Goal: Information Seeking & Learning: Learn about a topic

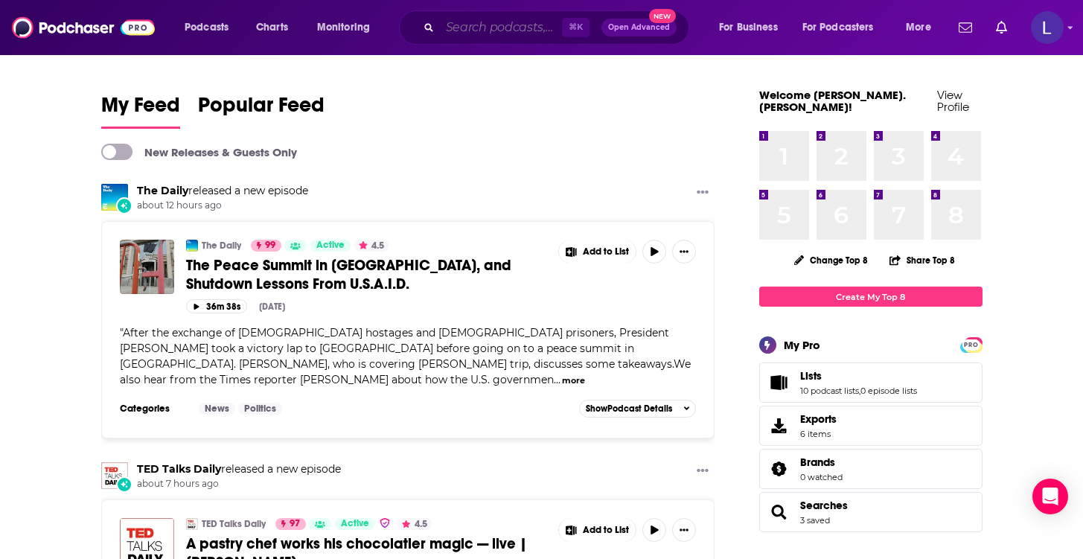
click at [478, 25] on input "Search podcasts, credits, & more..." at bounding box center [501, 28] width 122 height 24
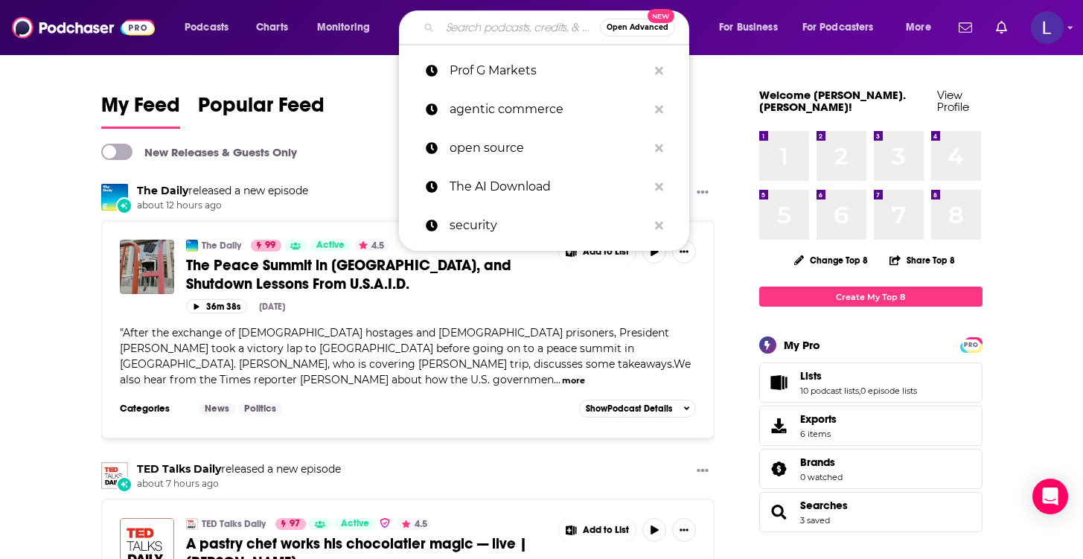
paste input "Retailgentic"
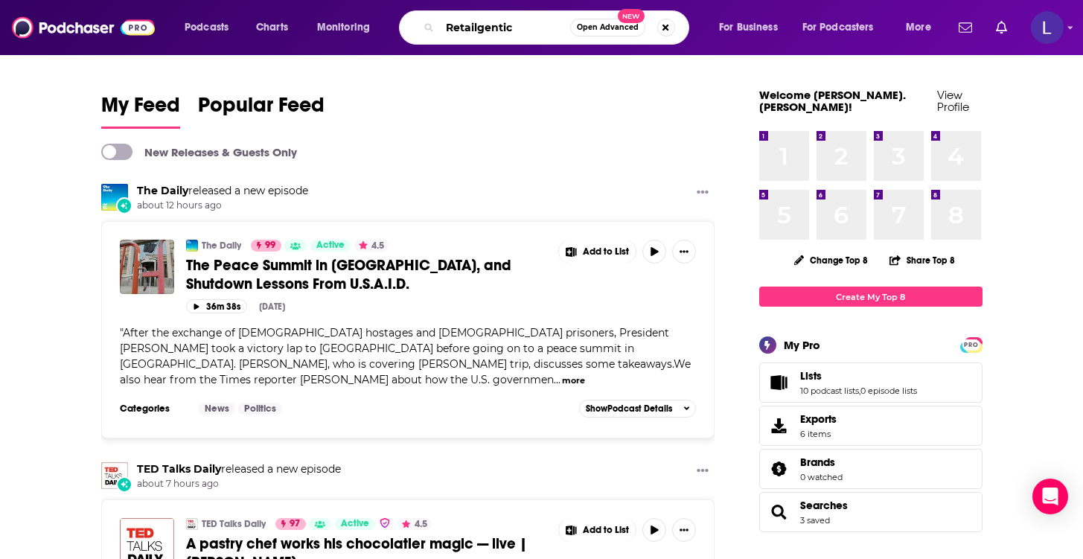
type input "Retailgentic"
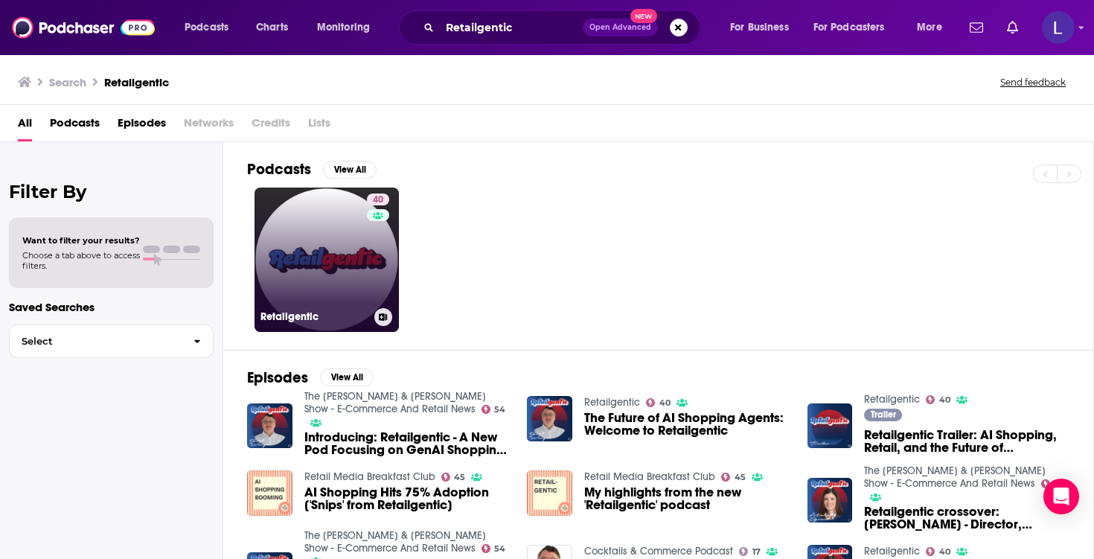
click at [319, 248] on link "40 Retailgentic" at bounding box center [327, 260] width 144 height 144
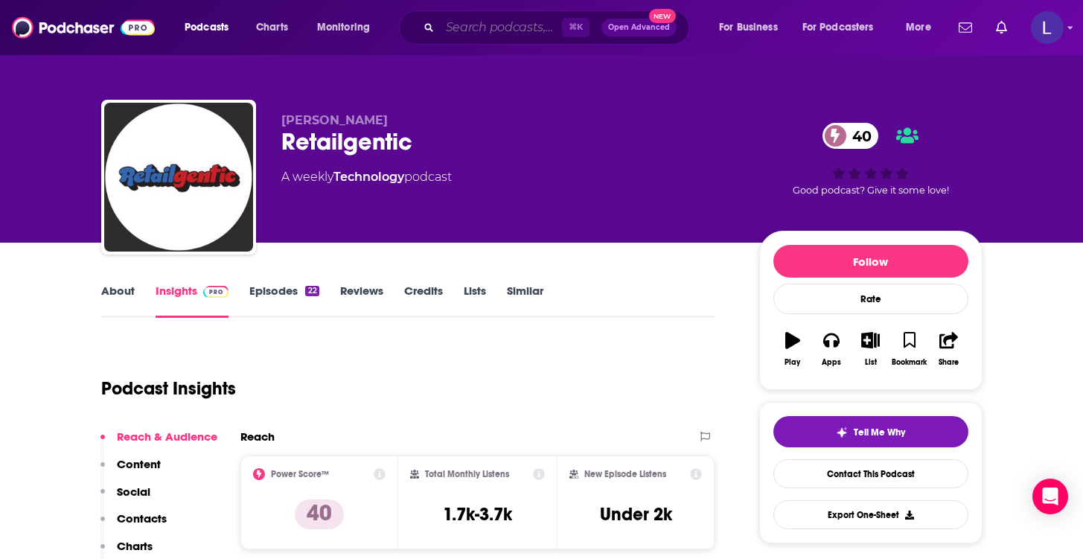
click at [497, 31] on input "Search podcasts, credits, & more..." at bounding box center [501, 28] width 122 height 24
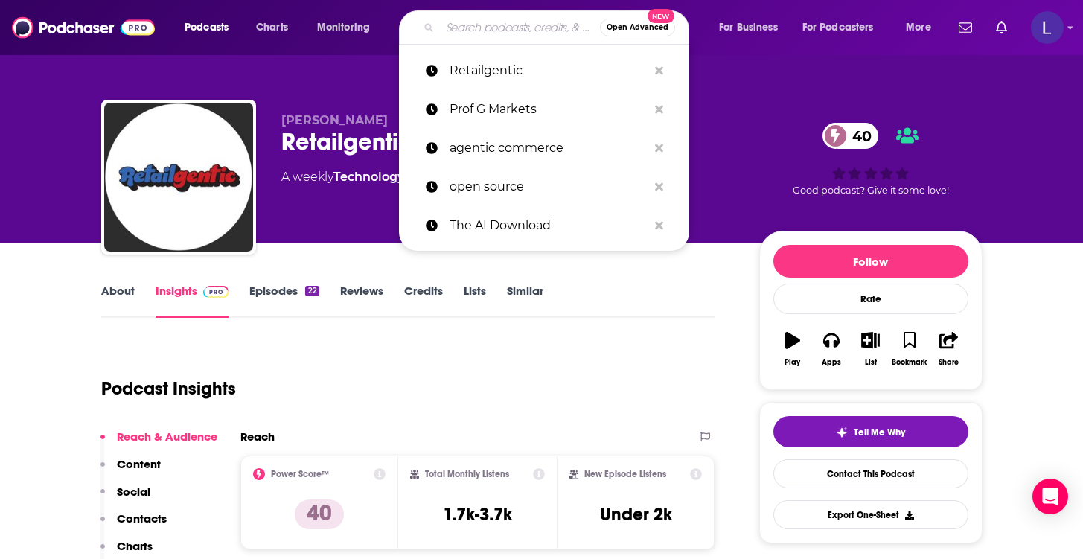
paste input "The MAD Podcast with [PERSON_NAME]"
type input "The MAD Podcast with [PERSON_NAME]"
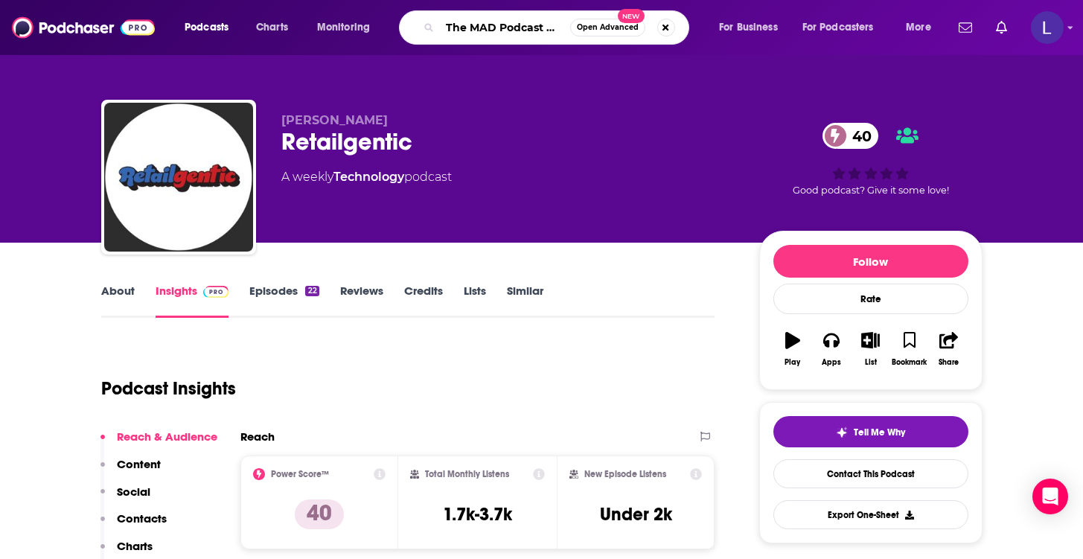
scroll to position [0, 70]
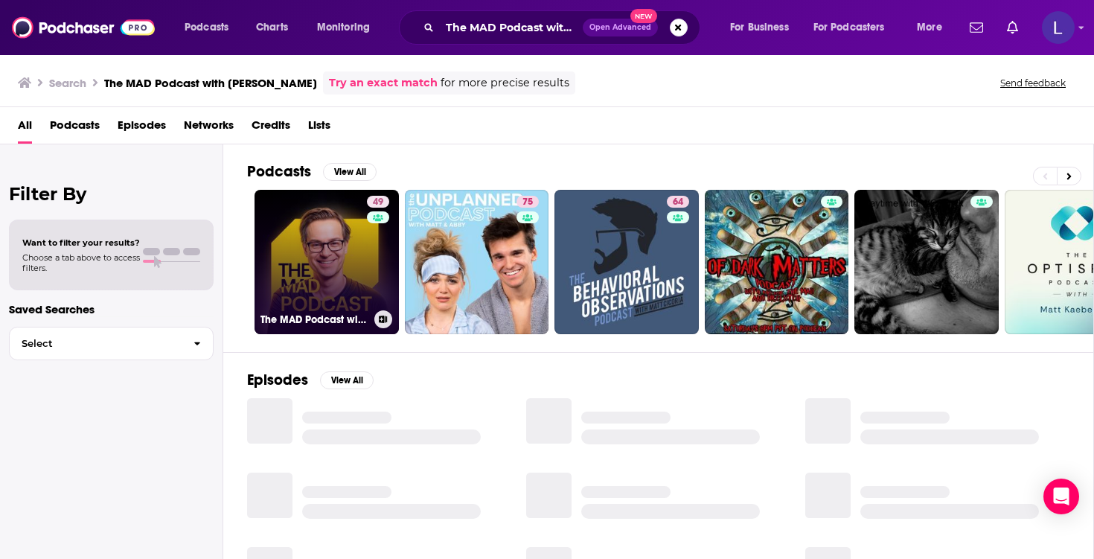
click at [328, 259] on link "49 The MAD Podcast with [PERSON_NAME]" at bounding box center [327, 262] width 144 height 144
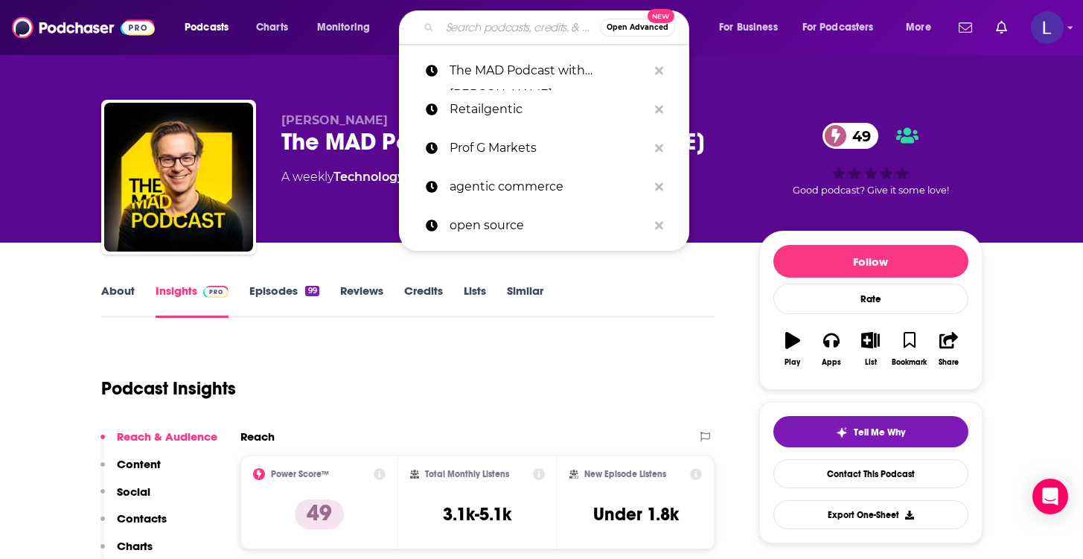
click at [517, 27] on input "Search podcasts, credits, & more..." at bounding box center [520, 28] width 160 height 24
paste input "The Agile Brand"
type input "The Agile Brand"
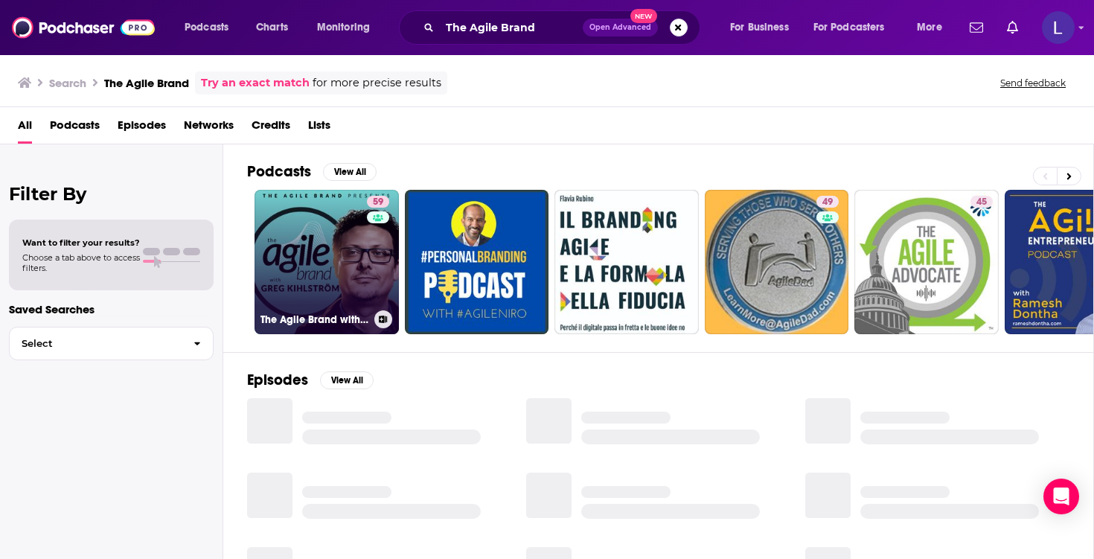
click at [301, 267] on link "59 The Agile Brand with [PERSON_NAME]®: Expert Mode Marketing Technology, AI, &…" at bounding box center [327, 262] width 144 height 144
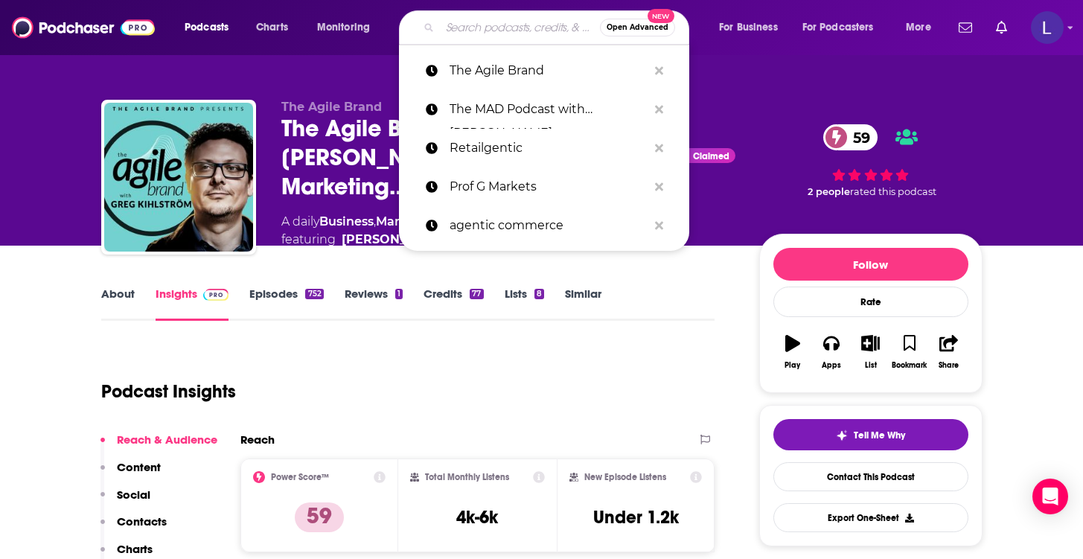
click at [492, 31] on input "Search podcasts, credits, & more..." at bounding box center [520, 28] width 160 height 24
paste input "The New Frontier: The AI, ecommerce and Answer Engine Optimization"
type input "The New Frontier: The AI, ecommerce and Answer Engine Optimization"
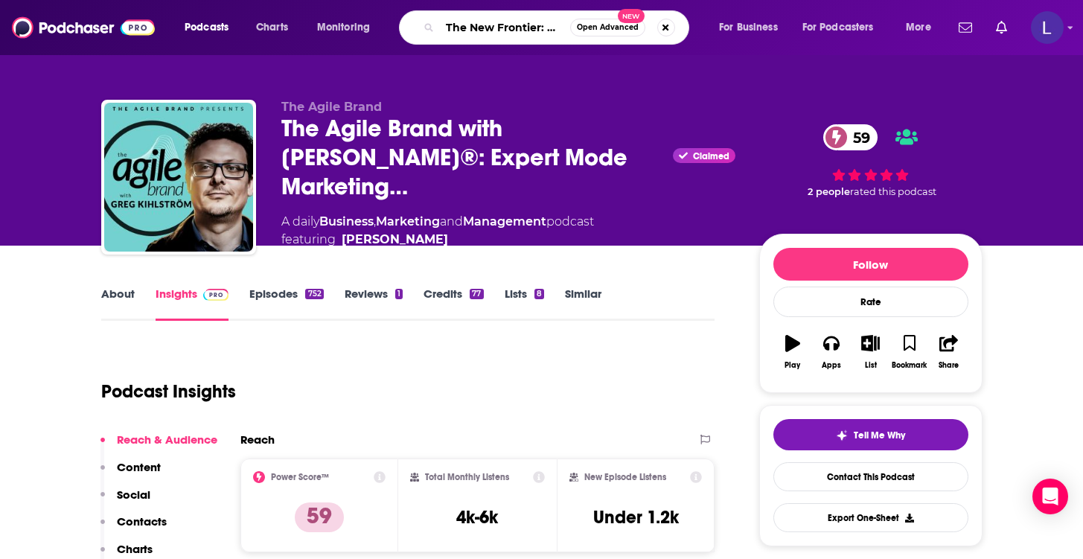
scroll to position [0, 273]
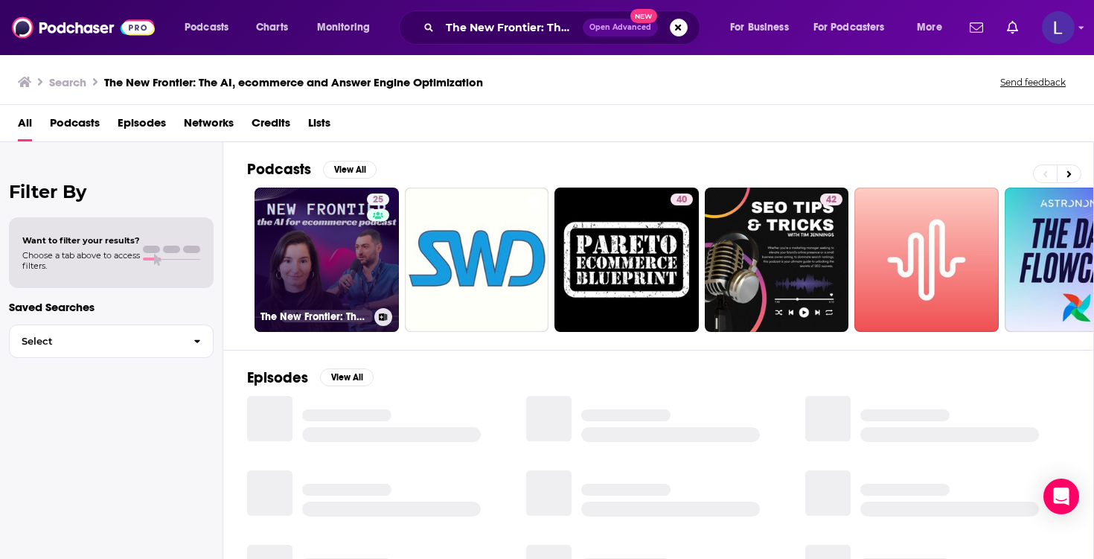
click at [321, 238] on link "25 The New Frontier: The AI, ecommerce and Answer Engine Optimization podcast" at bounding box center [327, 260] width 144 height 144
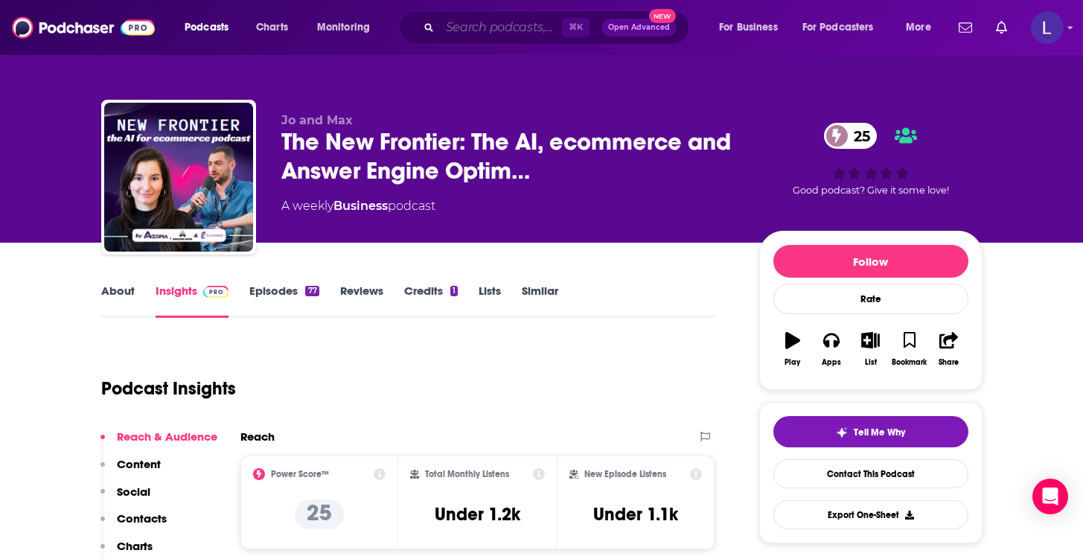
click at [505, 30] on input "Search podcasts, credits, & more..." at bounding box center [501, 28] width 122 height 24
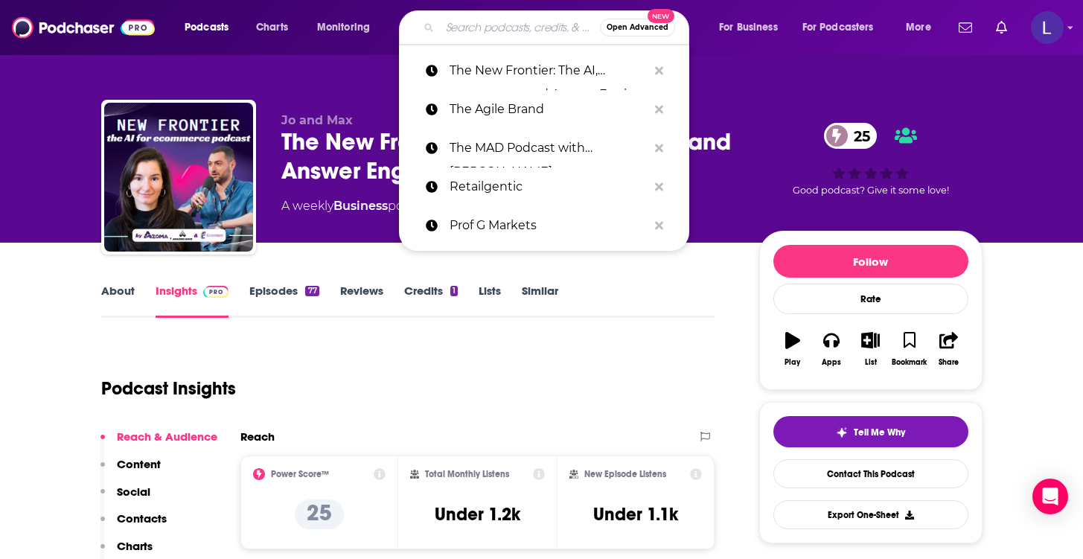
paste input "Future Commerce"
type input "Future Commerce"
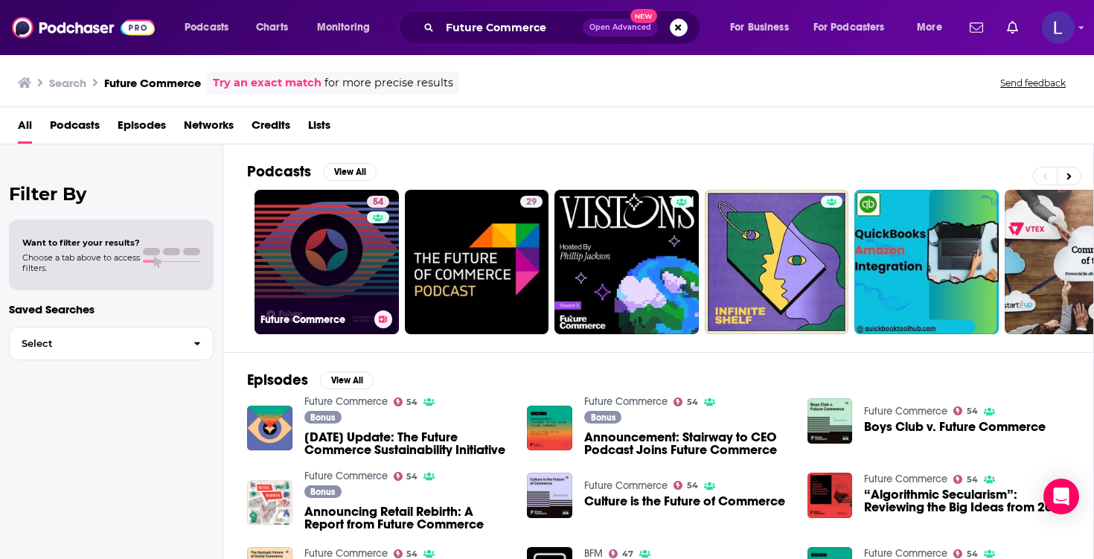
click at [310, 258] on link "54 Future Commerce" at bounding box center [327, 262] width 144 height 144
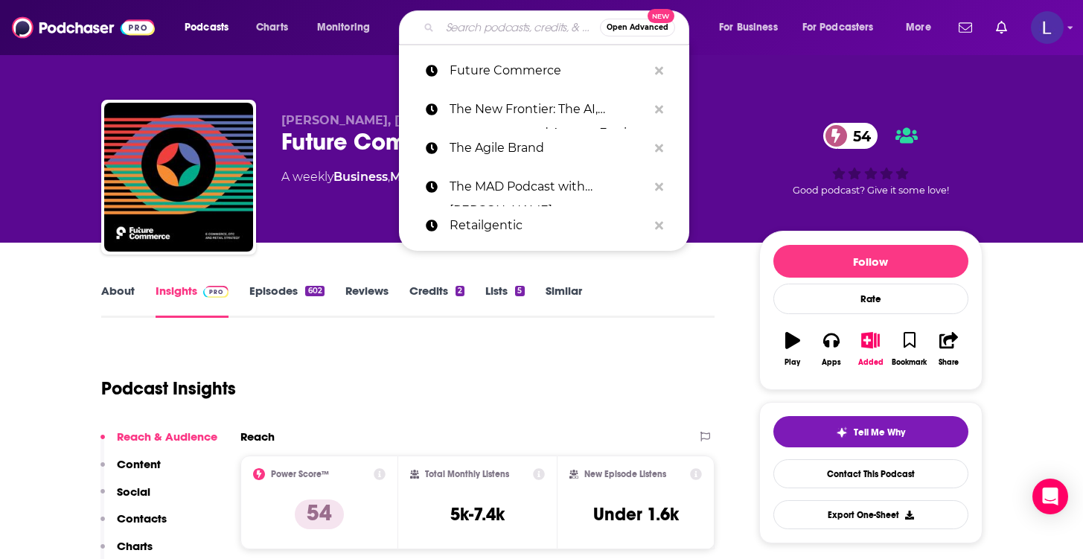
click at [528, 22] on input "Search podcasts, credits, & more..." at bounding box center [520, 28] width 160 height 24
paste input "Social Currency"
type input "Social Currency"
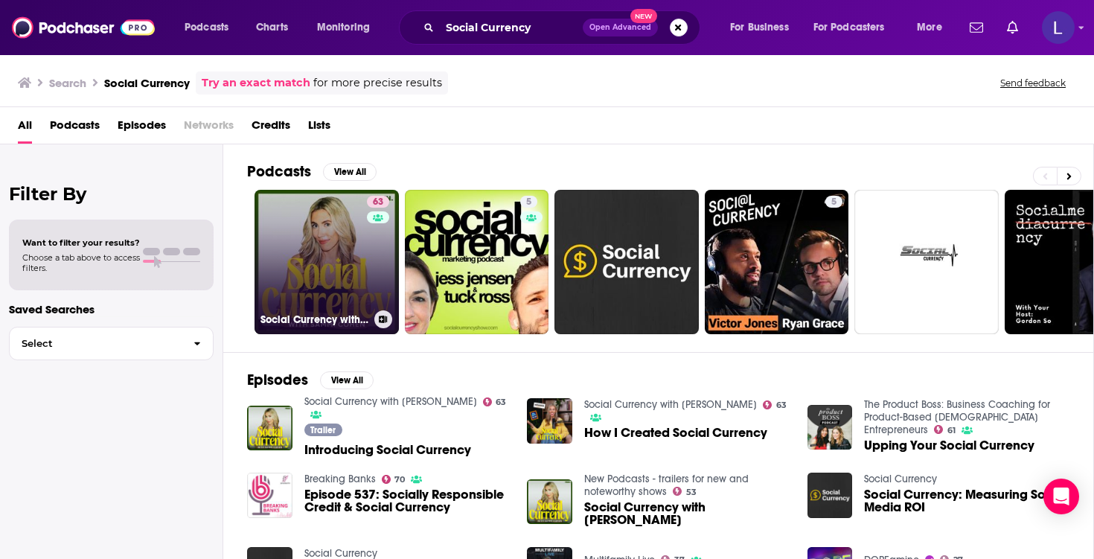
click at [356, 243] on link "63 Social Currency with [PERSON_NAME]" at bounding box center [327, 262] width 144 height 144
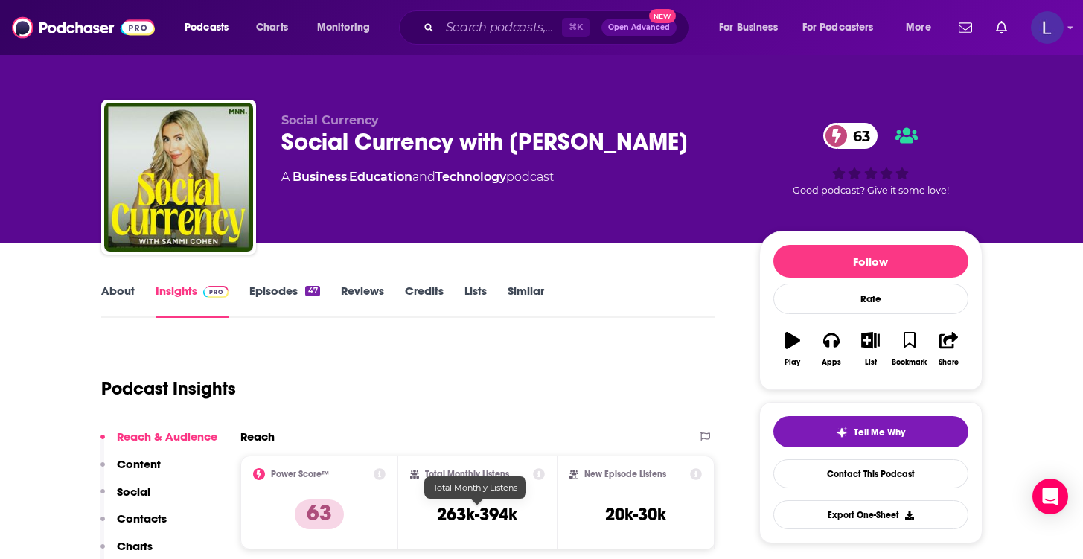
click at [482, 517] on h3 "263k-394k" at bounding box center [477, 514] width 80 height 22
click at [482, 516] on h3 "263k-394k" at bounding box center [477, 514] width 80 height 22
drag, startPoint x: 481, startPoint y: 514, endPoint x: 537, endPoint y: 513, distance: 56.6
click at [537, 513] on div "Total Monthly Listens 263k-394k" at bounding box center [477, 502] width 135 height 68
copy h3 "394k"
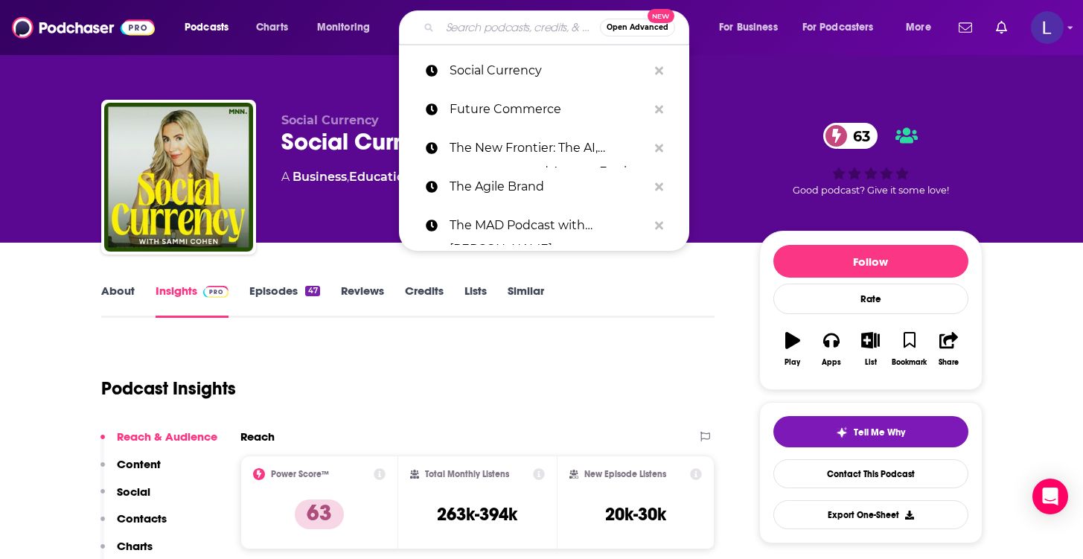
click at [512, 21] on input "Search podcasts, credits, & more..." at bounding box center [520, 28] width 160 height 24
paste input "Product Growth Podcast"
type input "Product Growth Podcast"
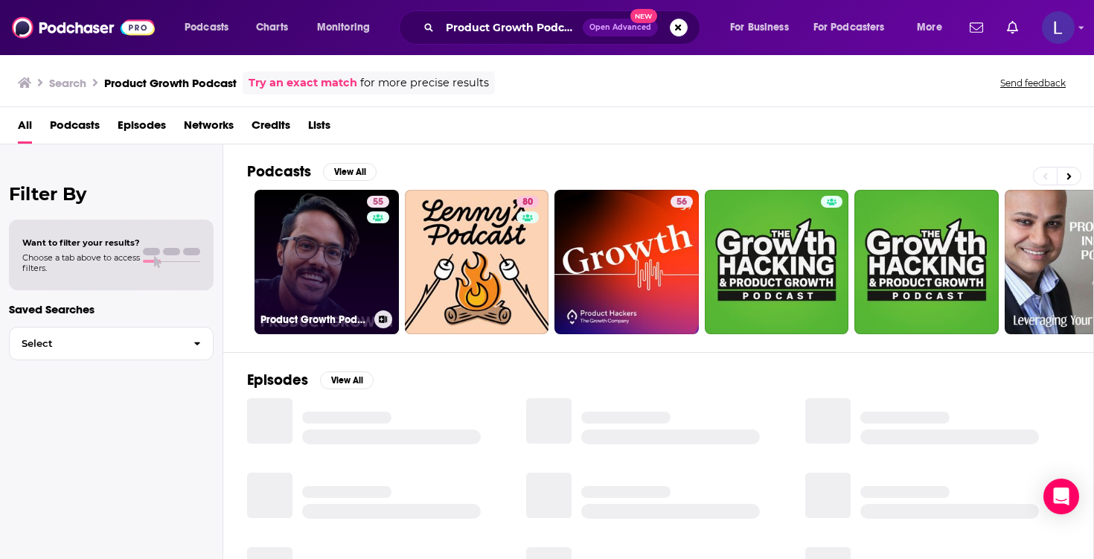
click at [346, 290] on link "55 Product Growth Podcast" at bounding box center [327, 262] width 144 height 144
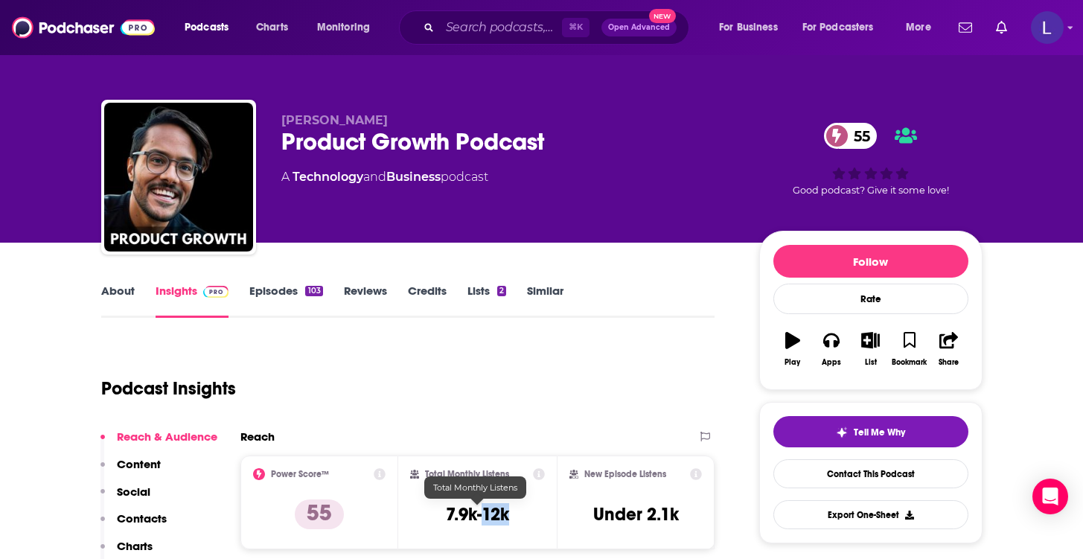
drag, startPoint x: 514, startPoint y: 514, endPoint x: 484, endPoint y: 514, distance: 30.5
click at [484, 514] on div "Total Monthly Listens 7.9k-12k" at bounding box center [477, 502] width 135 height 68
copy h3 "12k"
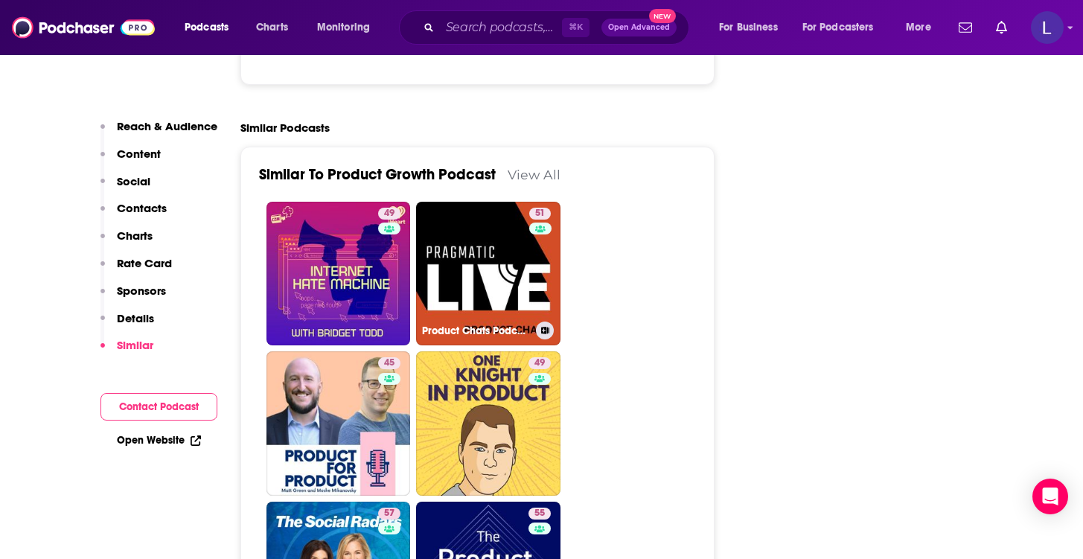
scroll to position [2647, 0]
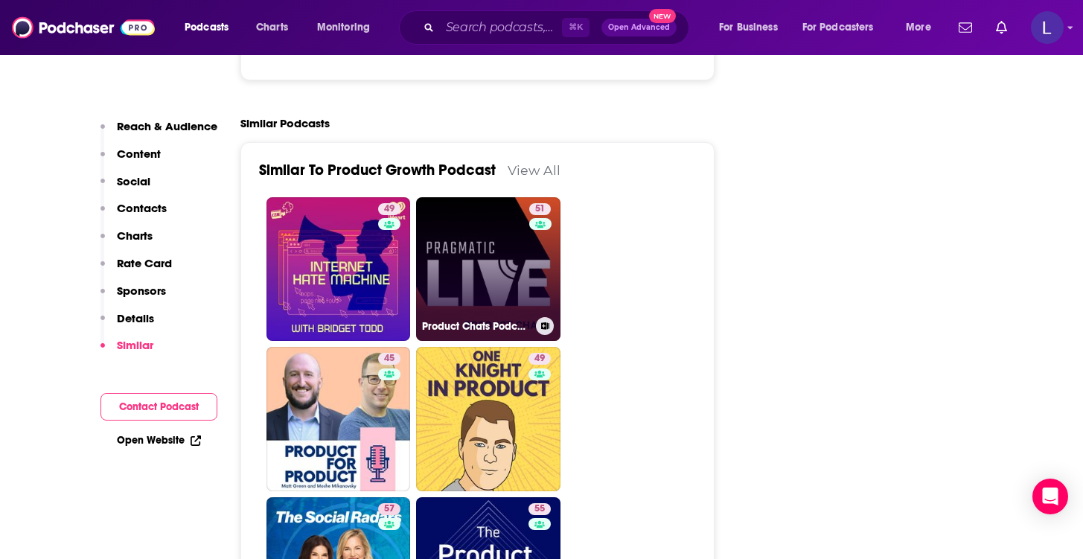
click at [479, 199] on link "51 Product Chats Podcast" at bounding box center [488, 269] width 144 height 144
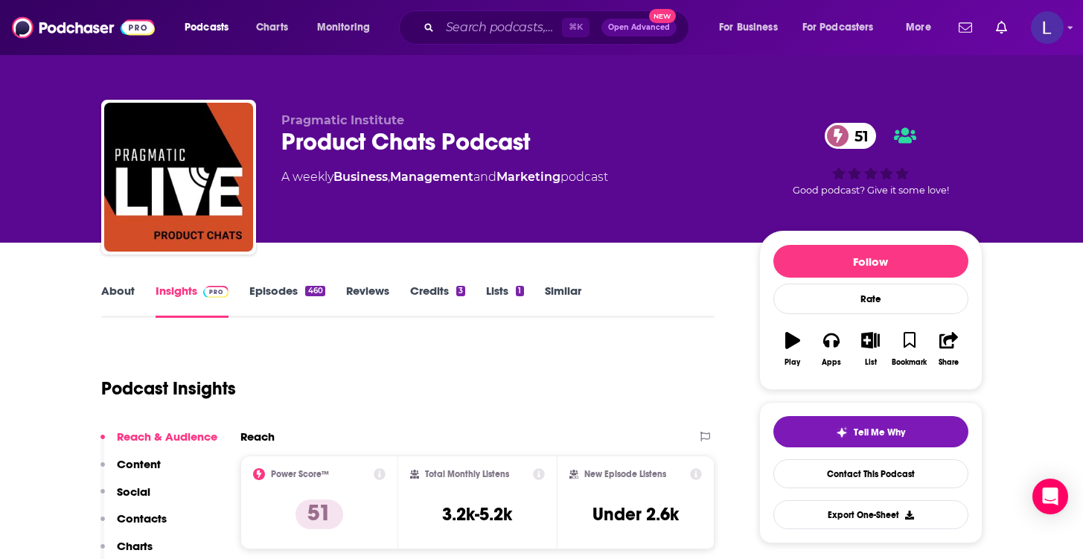
type input "[URL][DOMAIN_NAME]"
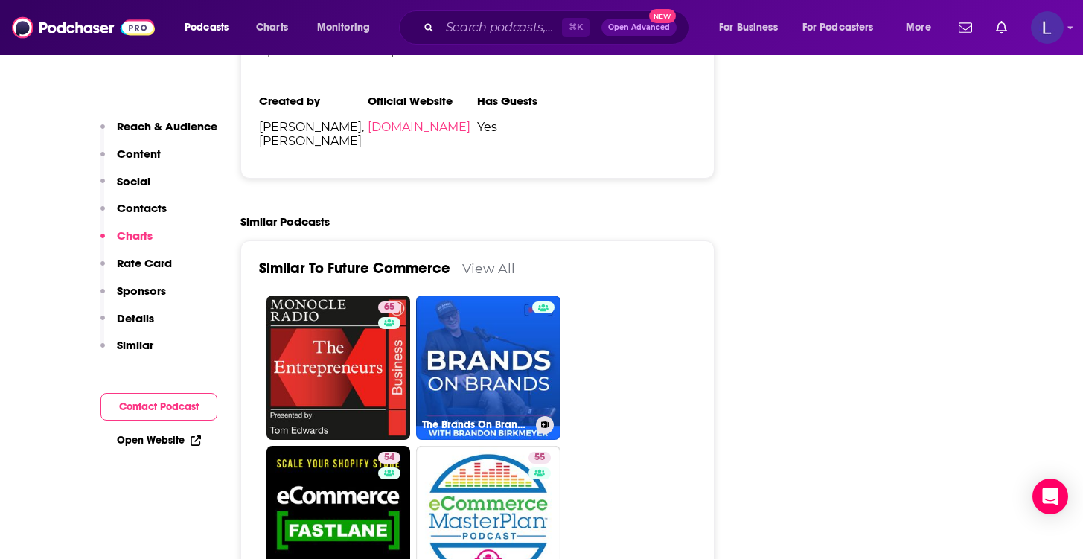
scroll to position [2965, 0]
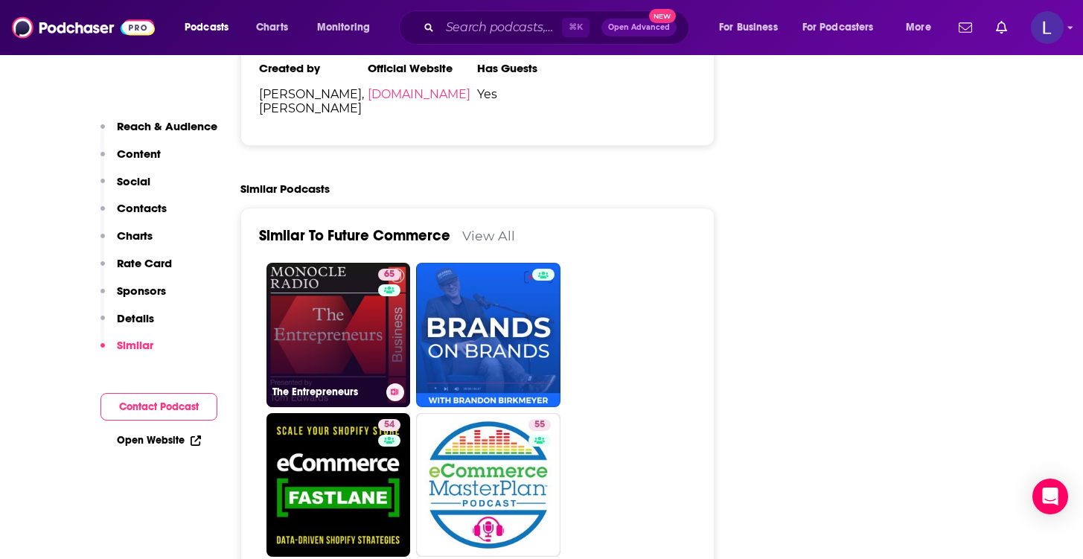
click at [315, 282] on link "65 The Entrepreneurs" at bounding box center [338, 335] width 144 height 144
type input "[URL][DOMAIN_NAME]"
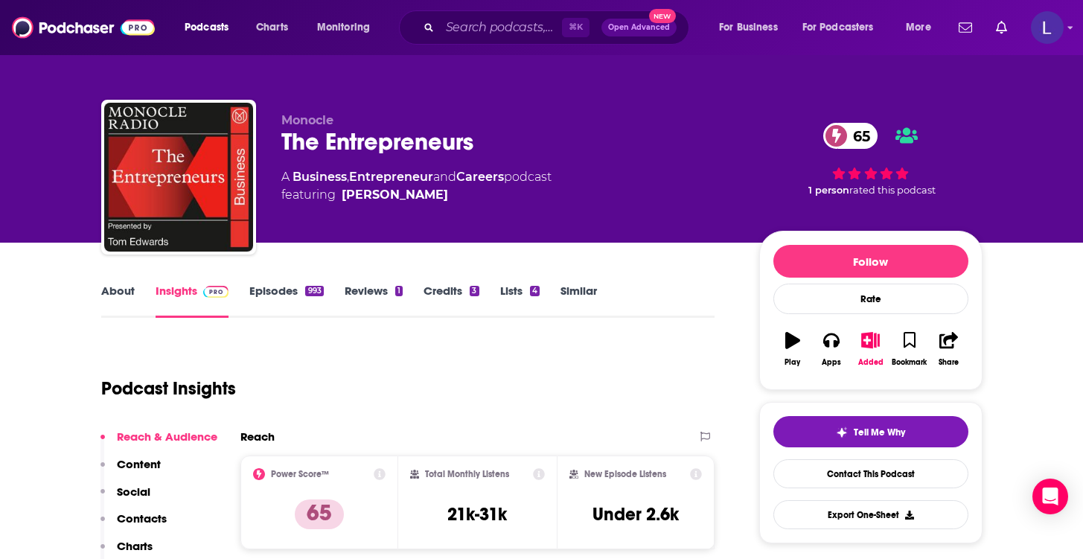
click at [104, 293] on link "About" at bounding box center [117, 301] width 33 height 34
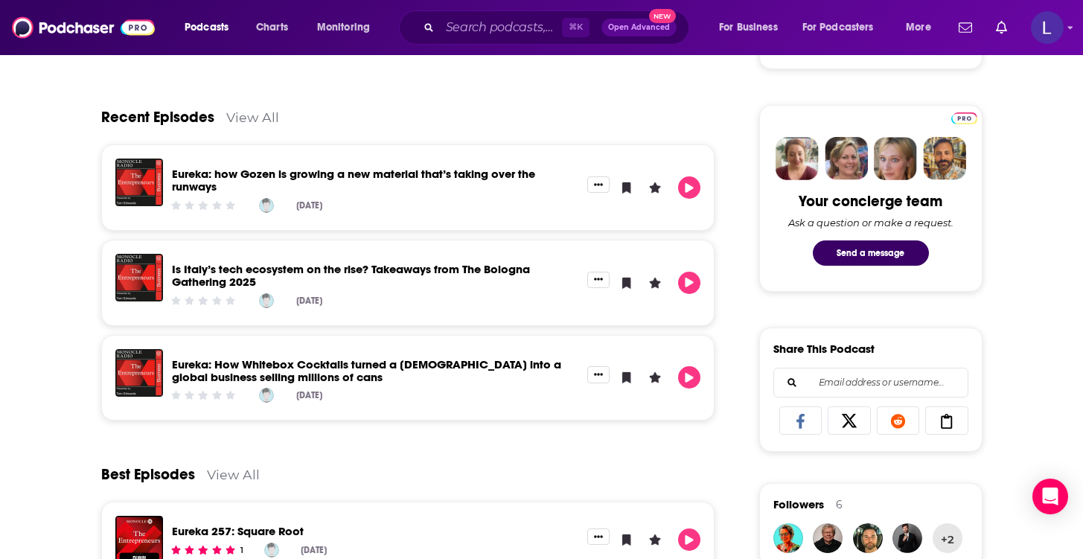
scroll to position [675, 0]
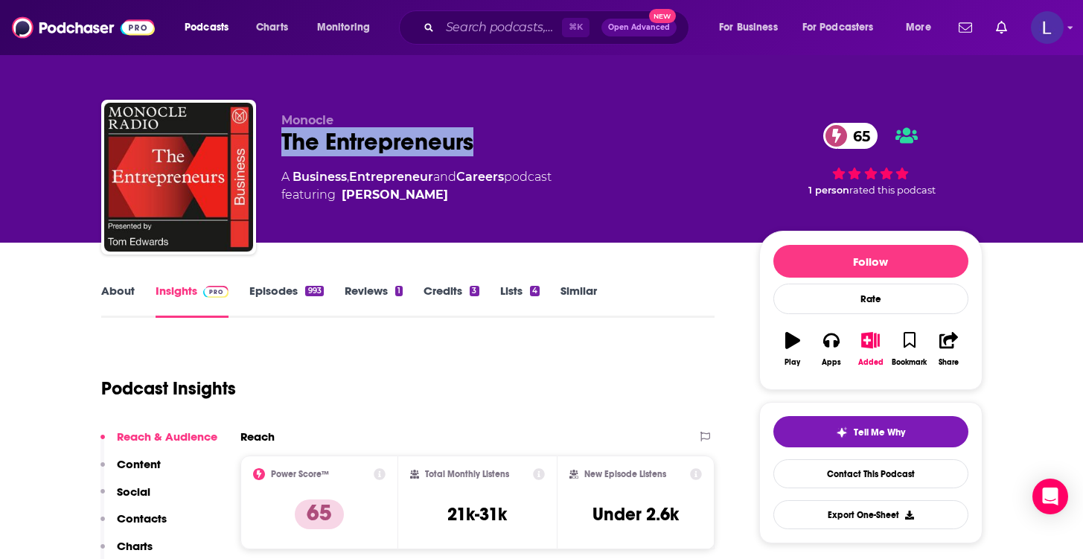
drag, startPoint x: 272, startPoint y: 134, endPoint x: 537, endPoint y: 144, distance: 264.4
click at [537, 144] on div "Monocle The Entrepreneurs 65 A Business , Entrepreneur and Careers podcast feat…" at bounding box center [541, 180] width 881 height 161
copy h2 "The Entrepreneurs"
